Goal: Task Accomplishment & Management: Use online tool/utility

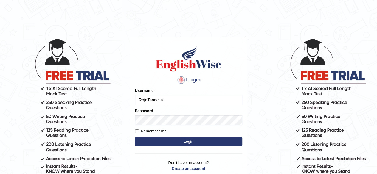
type input "RojaTangella"
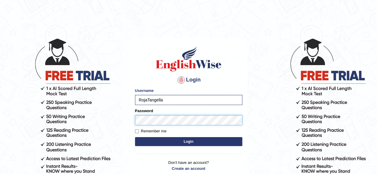
click at [135, 137] on button "Login" at bounding box center [188, 141] width 107 height 9
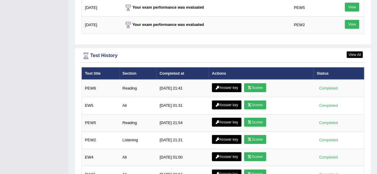
scroll to position [887, 0]
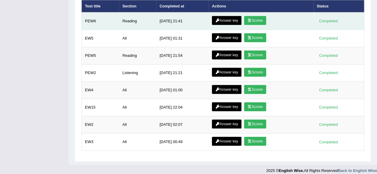
click at [256, 18] on link "Scores" at bounding box center [255, 20] width 22 height 9
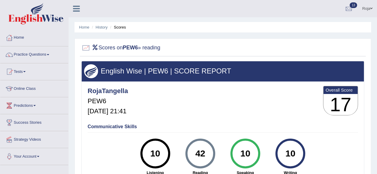
drag, startPoint x: 375, startPoint y: 36, endPoint x: 380, endPoint y: 50, distance: 14.4
click at [376, 50] on html "Toggle navigation Home Practice Questions Speaking Practice Read Aloud Repeat S…" at bounding box center [188, 87] width 377 height 174
click at [103, 27] on link "History" at bounding box center [102, 27] width 12 height 4
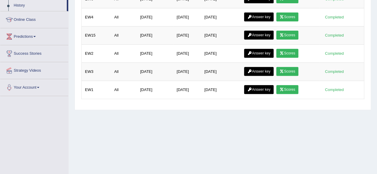
drag, startPoint x: 375, startPoint y: 74, endPoint x: 380, endPoint y: 85, distance: 12.4
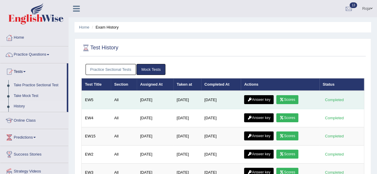
click at [257, 100] on link "Answer key" at bounding box center [258, 99] width 29 height 9
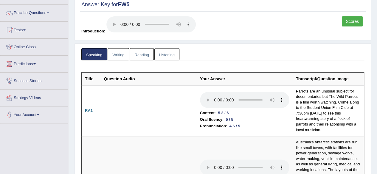
scroll to position [45, 0]
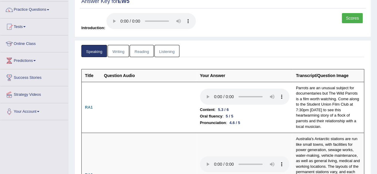
drag, startPoint x: 376, startPoint y: 15, endPoint x: 377, endPoint y: 11, distance: 3.8
click at [376, 11] on html "Toggle navigation Home Practice Questions Speaking Practice Read Aloud Repeat S…" at bounding box center [188, 42] width 377 height 174
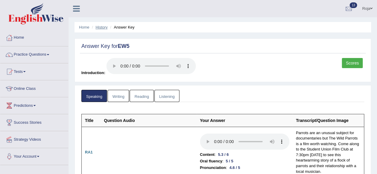
click at [102, 29] on link "History" at bounding box center [102, 27] width 12 height 4
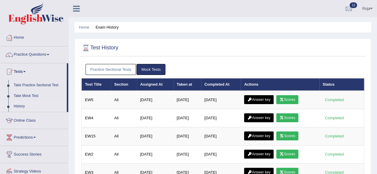
scroll to position [28, 0]
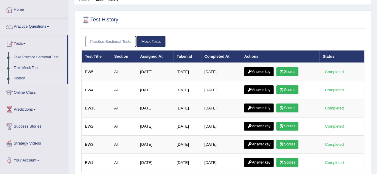
click at [107, 44] on link "Practice Sectional Tests" at bounding box center [110, 41] width 51 height 11
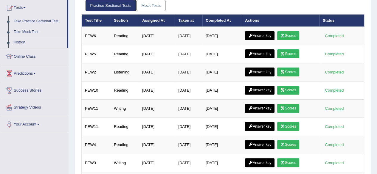
scroll to position [66, 0]
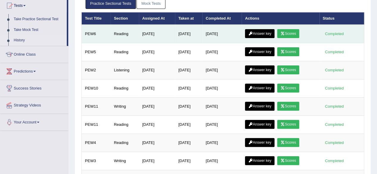
click at [261, 35] on link "Answer key" at bounding box center [259, 33] width 29 height 9
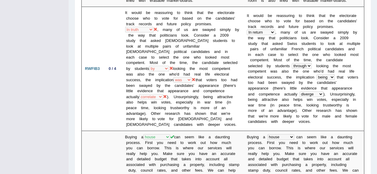
scroll to position [330, 0]
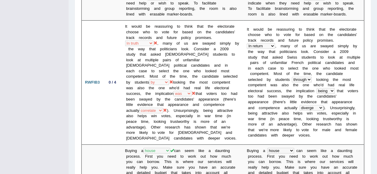
drag, startPoint x: 380, startPoint y: 56, endPoint x: 375, endPoint y: 39, distance: 17.1
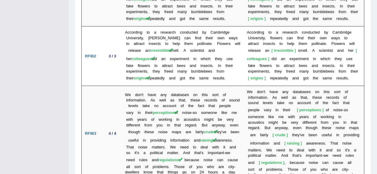
scroll to position [1064, 0]
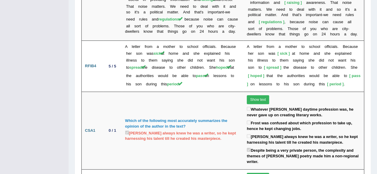
scroll to position [1242, 0]
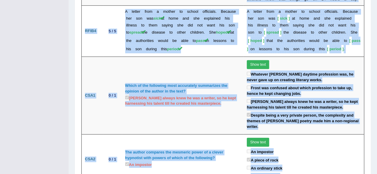
drag, startPoint x: 371, startPoint y: 160, endPoint x: 379, endPoint y: 143, distance: 18.0
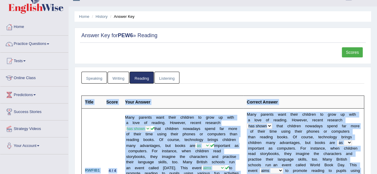
scroll to position [0, 0]
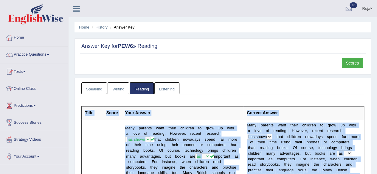
click at [106, 25] on link "History" at bounding box center [102, 27] width 12 height 4
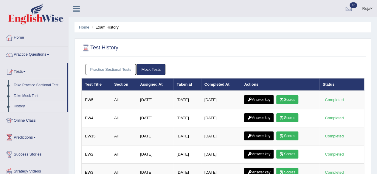
click at [117, 67] on link "Practice Sectional Tests" at bounding box center [110, 69] width 51 height 11
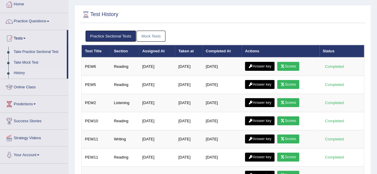
scroll to position [34, 0]
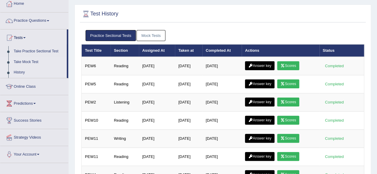
click at [31, 63] on link "Take Mock Test" at bounding box center [39, 62] width 56 height 11
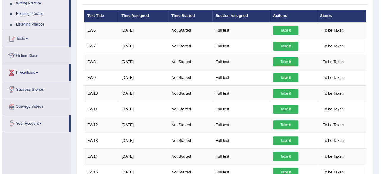
scroll to position [73, 0]
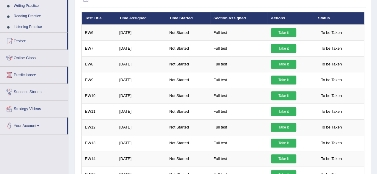
drag, startPoint x: 377, startPoint y: 49, endPoint x: 381, endPoint y: 48, distance: 3.3
click at [376, 48] on html "Toggle navigation Home Practice Questions Speaking Practice Read Aloud Repeat S…" at bounding box center [188, 14] width 377 height 174
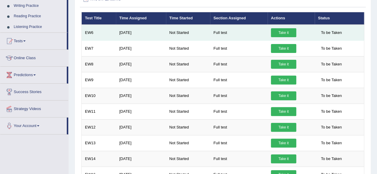
click at [276, 32] on link "Take it" at bounding box center [283, 32] width 25 height 9
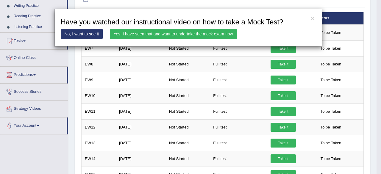
click at [202, 35] on link "Yes, I have seen that and want to undertake the mock exam now" at bounding box center [173, 34] width 127 height 10
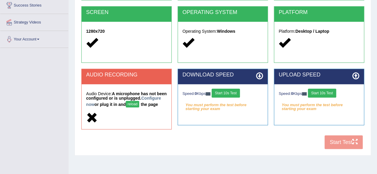
scroll to position [138, 0]
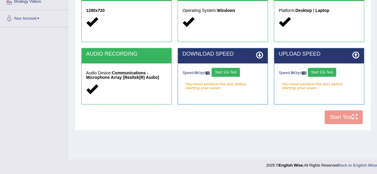
click at [236, 70] on button "Start 10s Test" at bounding box center [225, 72] width 28 height 9
click at [330, 74] on button "Start 10s Test" at bounding box center [322, 72] width 28 height 9
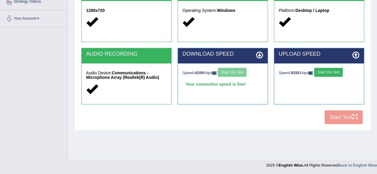
click at [327, 70] on button "Start 10s Test" at bounding box center [328, 72] width 28 height 9
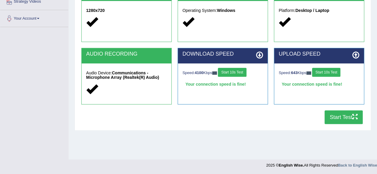
click at [336, 118] on button "Start Test" at bounding box center [343, 117] width 38 height 14
